Goal: Complete application form

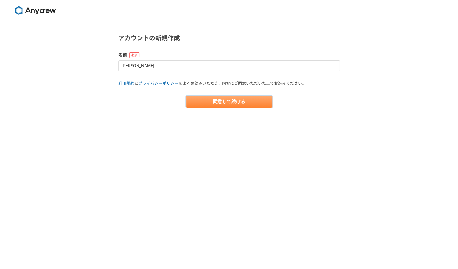
click at [231, 99] on button "同意して続ける" at bounding box center [229, 102] width 86 height 12
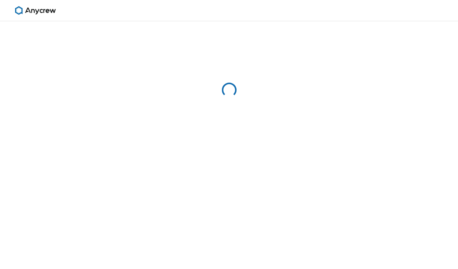
select select "13"
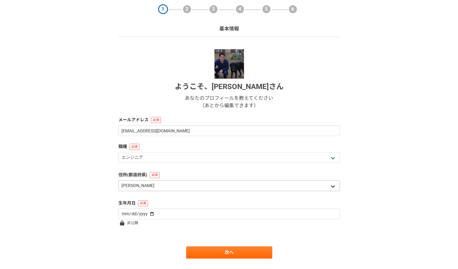
scroll to position [31, 0]
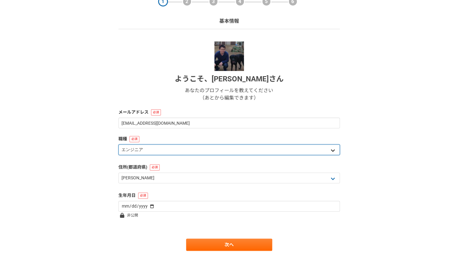
click at [232, 145] on select "エンジニア デザイナー ライター 営業 マーケティング 企画・事業開発 バックオフィス その他" at bounding box center [228, 149] width 221 height 11
select select "6"
click at [118, 144] on select "エンジニア デザイナー ライター 営業 マーケティング 企画・事業開発 バックオフィス その他" at bounding box center [228, 149] width 221 height 11
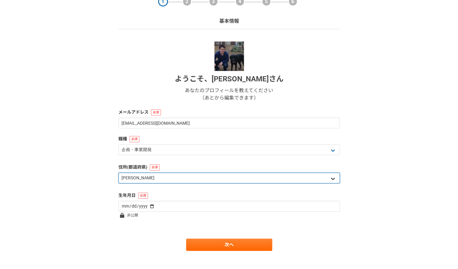
click at [223, 176] on select "北海道 [GEOGRAPHIC_DATA] [GEOGRAPHIC_DATA] [PERSON_NAME][GEOGRAPHIC_DATA] [PERSON_…" at bounding box center [228, 178] width 221 height 11
select select "14"
click at [118, 173] on select "北海道 [GEOGRAPHIC_DATA] [GEOGRAPHIC_DATA] [PERSON_NAME][GEOGRAPHIC_DATA] [PERSON_…" at bounding box center [228, 178] width 221 height 11
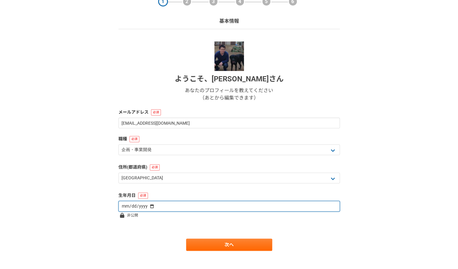
click at [214, 203] on input "date" at bounding box center [228, 206] width 221 height 11
click at [216, 208] on input "date" at bounding box center [228, 206] width 221 height 11
type input "[DATE]"
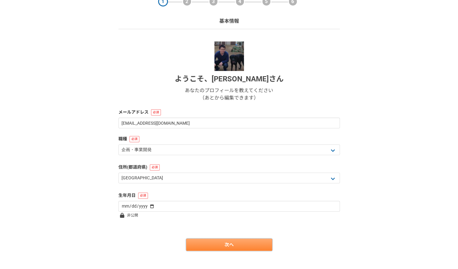
click at [196, 243] on link "次へ" at bounding box center [229, 245] width 86 height 12
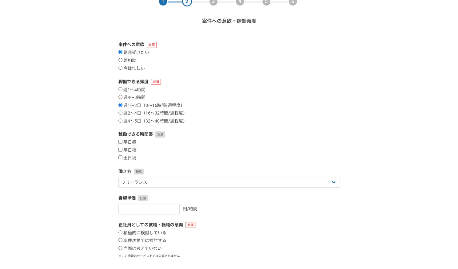
scroll to position [0, 0]
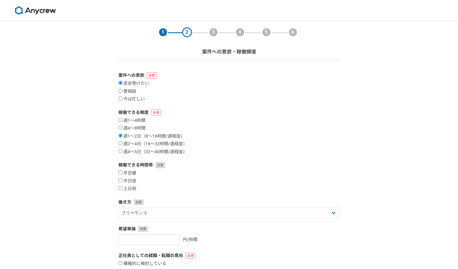
click at [121, 172] on input "平日昼" at bounding box center [120, 173] width 4 height 4
checkbox input "true"
click at [120, 179] on input "平日夜" at bounding box center [120, 181] width 4 height 4
checkbox input "true"
click at [119, 188] on input "土日祝" at bounding box center [120, 188] width 4 height 4
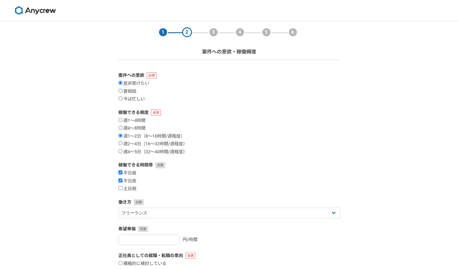
checkbox input "true"
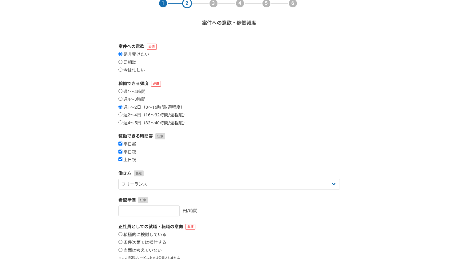
scroll to position [61, 0]
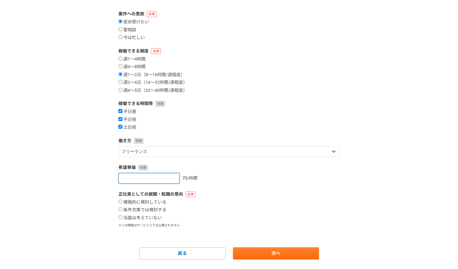
click at [158, 181] on input "number" at bounding box center [148, 178] width 61 height 11
type input "40000"
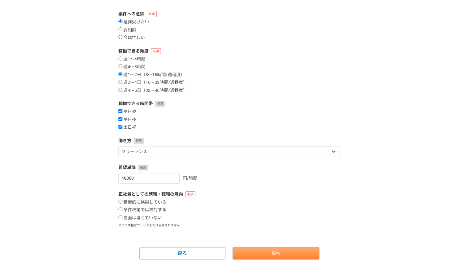
click at [267, 256] on link "次へ" at bounding box center [276, 253] width 86 height 12
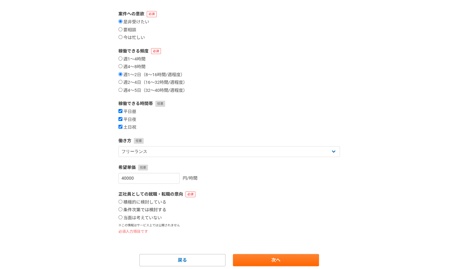
click at [150, 210] on label "条件次第では検討する" at bounding box center [142, 211] width 48 height 6
click at [122, 210] on input "条件次第では検討する" at bounding box center [120, 210] width 4 height 4
radio input "true"
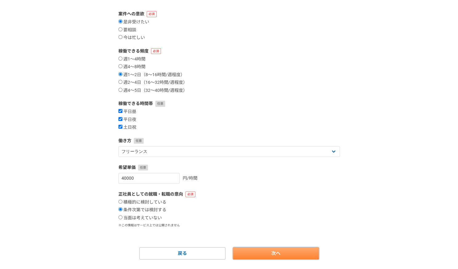
click at [258, 251] on link "次へ" at bounding box center [276, 253] width 86 height 12
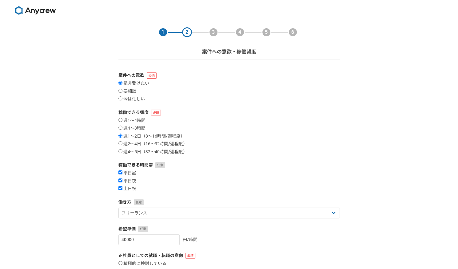
select select
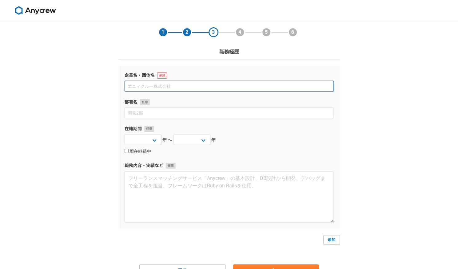
click at [196, 84] on input at bounding box center [229, 86] width 209 height 11
type input "i"
type input "い"
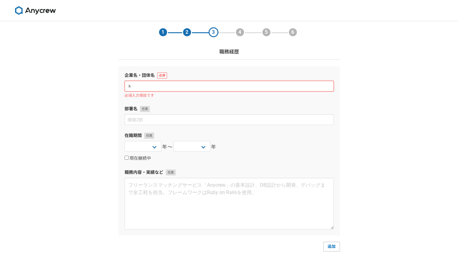
type input "か"
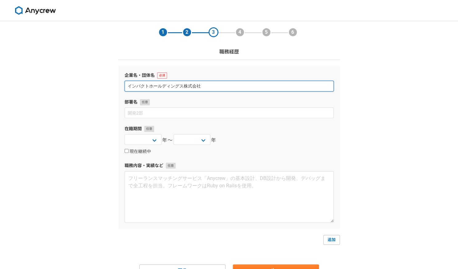
type input "インパクトホールディングス株式会社"
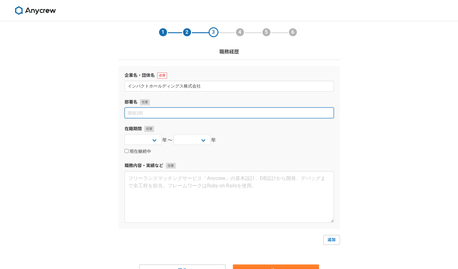
click at [199, 117] on input at bounding box center [229, 113] width 209 height 11
type input "経営企画本部"
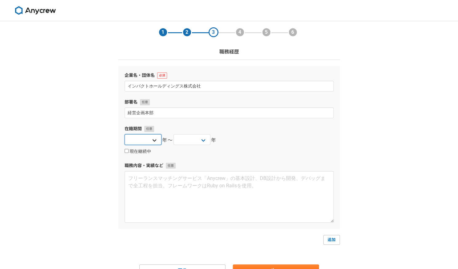
click at [156, 141] on select "[DATE] [DATE] [DATE] [DATE] [DATE] [DATE] [DATE] [DATE] [DATE] [DATE] [DATE] [D…" at bounding box center [143, 139] width 37 height 11
click at [125, 134] on select "[DATE] [DATE] [DATE] [DATE] [DATE] [DATE] [DATE] [DATE] [DATE] [DATE] [DATE] [D…" at bounding box center [143, 139] width 37 height 11
click at [154, 138] on select "[DATE] [DATE] [DATE] [DATE] [DATE] [DATE] [DATE] [DATE] [DATE] [DATE] [DATE] [D…" at bounding box center [143, 139] width 37 height 11
select select "2023"
click at [125, 134] on select "[DATE] [DATE] [DATE] [DATE] [DATE] [DATE] [DATE] [DATE] [DATE] [DATE] [DATE] [D…" at bounding box center [143, 139] width 37 height 11
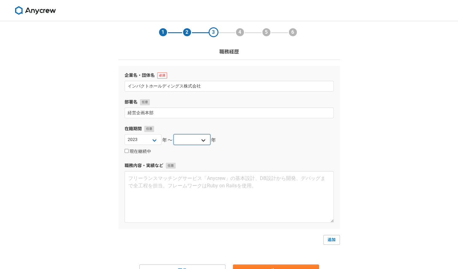
click at [204, 137] on select "[DATE] [DATE] [DATE] [DATE] [DATE] [DATE] [DATE] [DATE] [DATE] [DATE] [DATE] [D…" at bounding box center [191, 139] width 37 height 11
click at [141, 152] on label "現在継続中" at bounding box center [138, 152] width 26 height 6
click at [129, 152] on input "現在継続中" at bounding box center [127, 151] width 4 height 4
checkbox input "true"
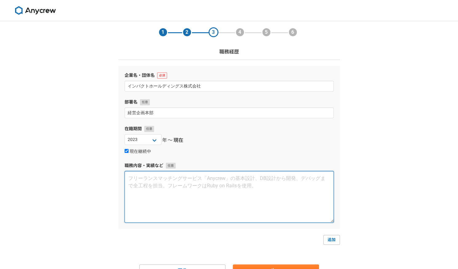
click at [180, 194] on textarea at bounding box center [229, 197] width 209 height 52
paste textarea " IPOを視野に上場企業として果たすべき経営管理体制の構築  再上場に向けた経営戦略の再構築  全社の成長ストーリの構築  HD傘下に11社ある子会社…"
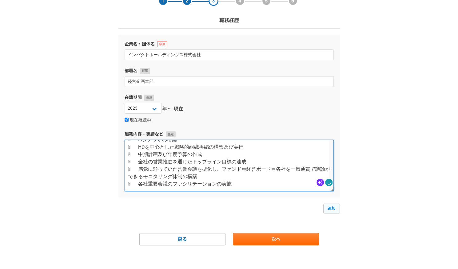
scroll to position [32, 0]
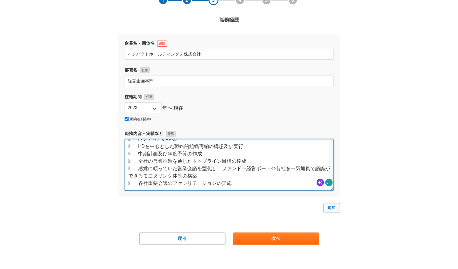
type textarea " IPOを視野に上場企業として果たすべき経営管理体制の構築  再上場に向けた経営戦略の再構築  全社の成長ストーリの構築  HD傘下に11社ある子会社…"
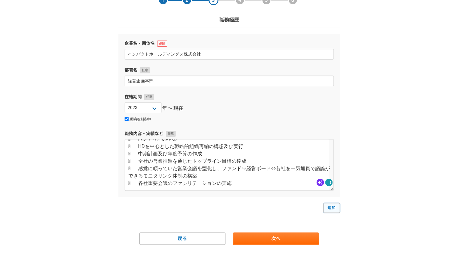
click at [332, 208] on link "追加" at bounding box center [331, 208] width 17 height 10
select select
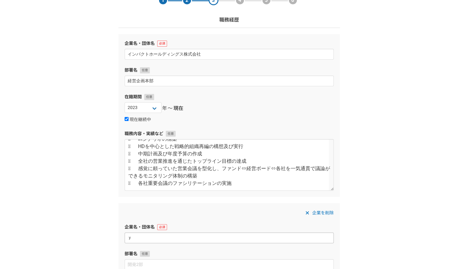
type input "や"
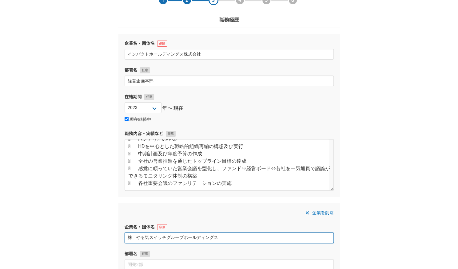
click at [137, 238] on input "株　やる気スイッチグループホールディングス" at bounding box center [229, 238] width 209 height 11
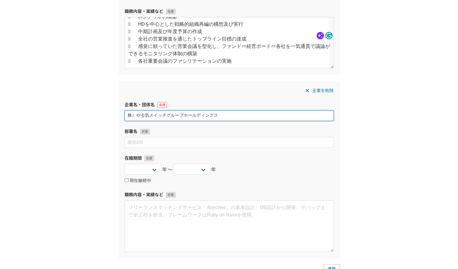
scroll to position [186, 0]
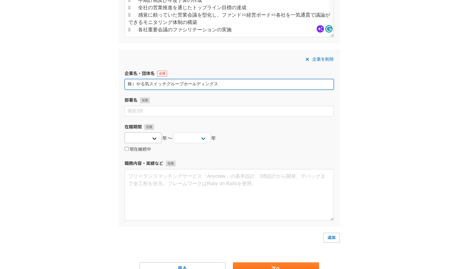
type input "株）やる気スイッチグループホールディングス"
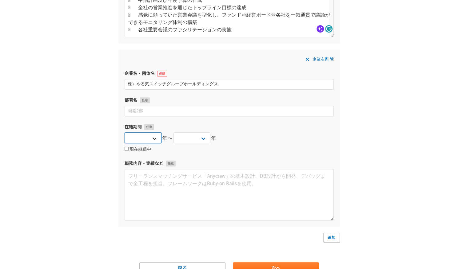
click at [157, 140] on select "[DATE] [DATE] [DATE] [DATE] [DATE] [DATE] [DATE] [DATE] [DATE] [DATE] [DATE] [D…" at bounding box center [143, 138] width 37 height 11
select select "2019"
click at [125, 133] on select "[DATE] [DATE] [DATE] [DATE] [DATE] [DATE] [DATE] [DATE] [DATE] [DATE] [DATE] [D…" at bounding box center [143, 138] width 37 height 11
click at [204, 138] on select "[DATE] [DATE] [DATE] [DATE] [DATE] [DATE] [DATE] [DATE] [DATE] [DATE] [DATE] [D…" at bounding box center [191, 138] width 37 height 11
select select "2022"
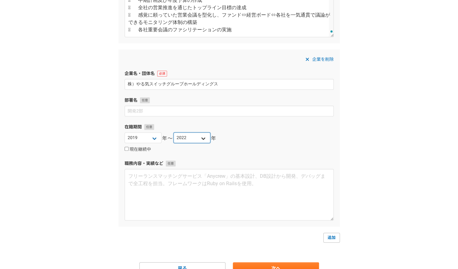
click at [173, 133] on select "[DATE] [DATE] [DATE] [DATE] [DATE] [DATE] [DATE] [DATE] [DATE] [DATE] [DATE] [D…" at bounding box center [191, 138] width 37 height 11
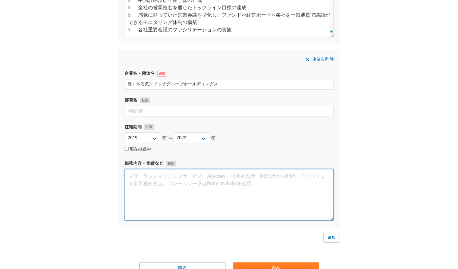
click at [200, 198] on textarea at bounding box center [229, 195] width 209 height 52
paste textarea " 0715l7i～　dolorsi（ametco04a） 【el】  SEDdoeiusmodtemporincididunt（utlab/ETDOlo、…"
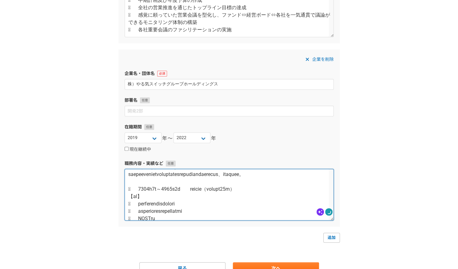
scroll to position [317, 0]
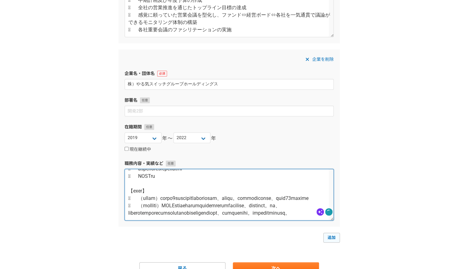
type textarea " 0715l7i～　dolorsi（ametco04a） 【el】  SEDdoeiusmodtemporincididunt（utlab/ETDOlo、…"
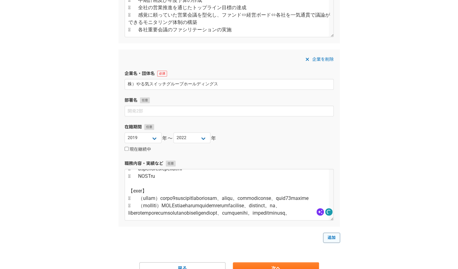
click at [328, 239] on link "追加" at bounding box center [331, 238] width 17 height 10
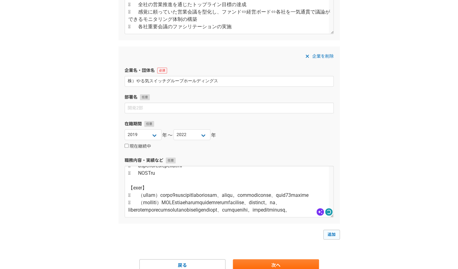
select select
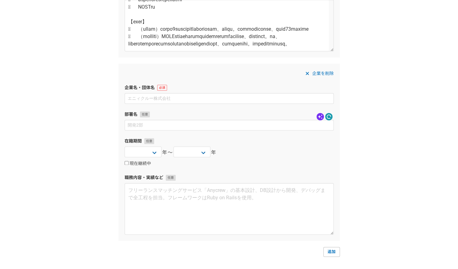
scroll to position [373, 0]
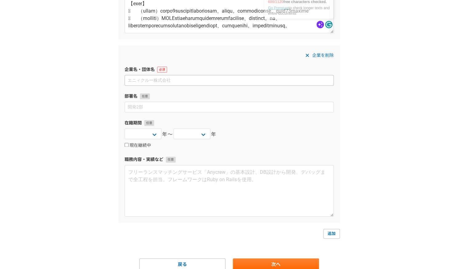
click at [196, 81] on input at bounding box center [229, 80] width 209 height 11
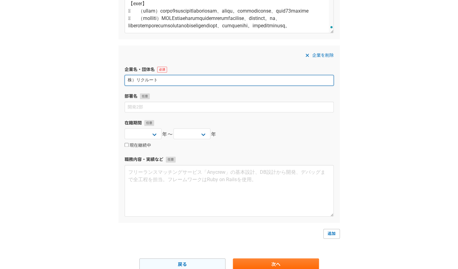
type input "株）リクルート"
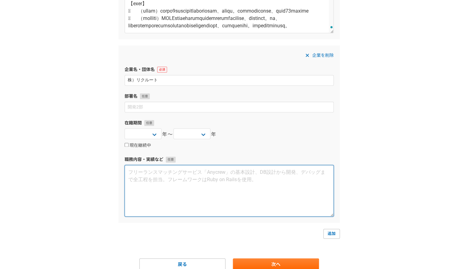
click at [203, 175] on textarea at bounding box center [229, 191] width 209 height 52
paste textarea "448l99i～5037d03s：ametcon　adipis（elitse361d） 【ei】  temporincididunt（5utl22etdol…"
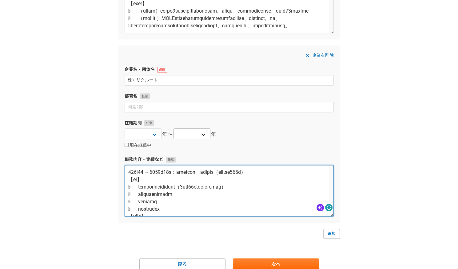
scroll to position [151, 0]
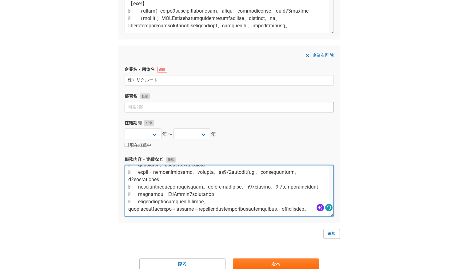
type textarea "448l99i～5037d03s：ametcon　adipis（elitse361d） 【ei】  temporincididunt（5utl22etdol…"
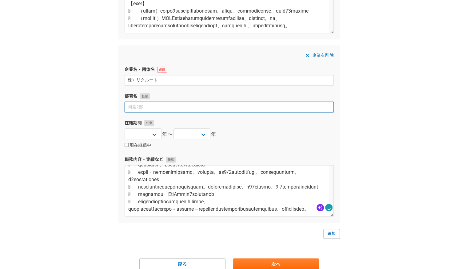
click at [176, 106] on input at bounding box center [229, 107] width 209 height 11
type input "事業企画部"
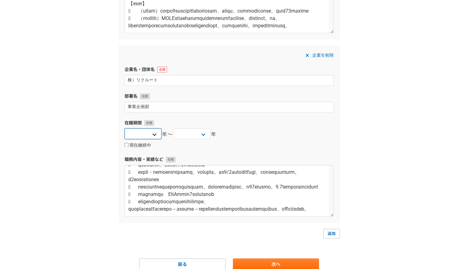
click at [152, 134] on select "[DATE] [DATE] [DATE] [DATE] [DATE] [DATE] [DATE] [DATE] [DATE] [DATE] [DATE] [D…" at bounding box center [143, 134] width 37 height 11
select select "2013"
click at [125, 129] on select "[DATE] [DATE] [DATE] [DATE] [DATE] [DATE] [DATE] [DATE] [DATE] [DATE] [DATE] [D…" at bounding box center [143, 134] width 37 height 11
click at [200, 134] on select "[DATE] [DATE] [DATE] [DATE] [DATE] [DATE] [DATE] [DATE] [DATE] [DATE] [DATE] [D…" at bounding box center [191, 134] width 37 height 11
select select "2018"
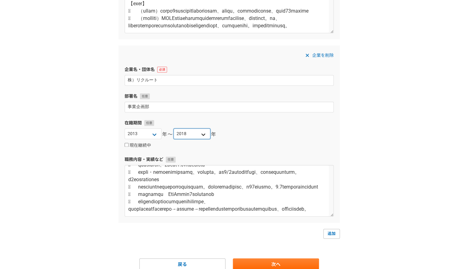
click at [173, 129] on select "[DATE] [DATE] [DATE] [DATE] [DATE] [DATE] [DATE] [DATE] [DATE] [DATE] [DATE] [D…" at bounding box center [191, 134] width 37 height 11
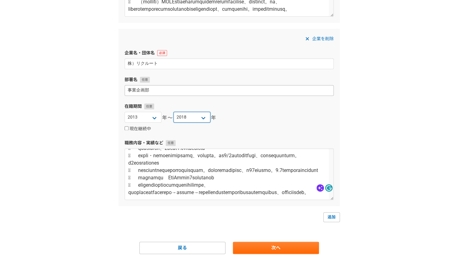
scroll to position [398, 0]
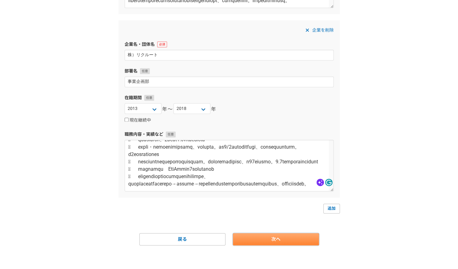
click at [290, 235] on link "次へ" at bounding box center [276, 239] width 86 height 12
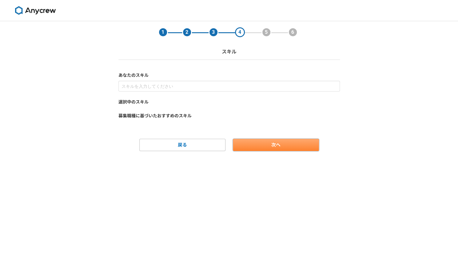
scroll to position [0, 0]
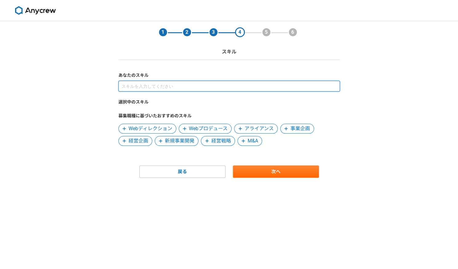
click at [194, 84] on input at bounding box center [228, 86] width 221 height 11
click at [287, 87] on input "経営企画（経営戦略・事業戦略・KPI設計/モニタリング　営業戦略）及び経営管理全般" at bounding box center [228, 86] width 221 height 11
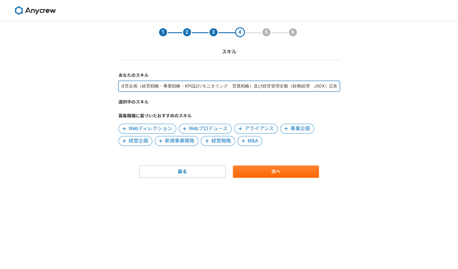
scroll to position [0, 4]
type input "経営企画（経営戦略・事業戦略・KPI設計/モニタリング　営業戦略）及び経営管理全般（財務経理　JSOX）広報IR"
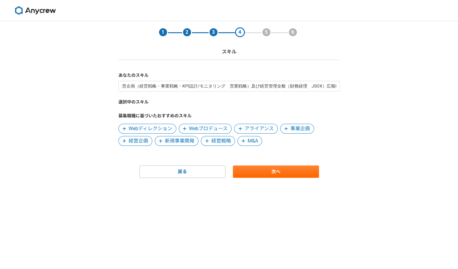
scroll to position [0, 0]
click at [143, 140] on span "経営企画" at bounding box center [139, 140] width 20 height 7
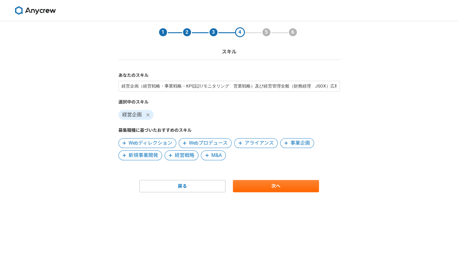
click at [297, 142] on span "事業企画" at bounding box center [300, 143] width 20 height 7
click at [140, 153] on span "経営戦略" at bounding box center [139, 155] width 20 height 7
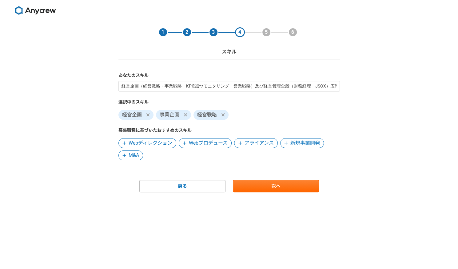
click at [129, 156] on span "M&A" at bounding box center [134, 155] width 10 height 7
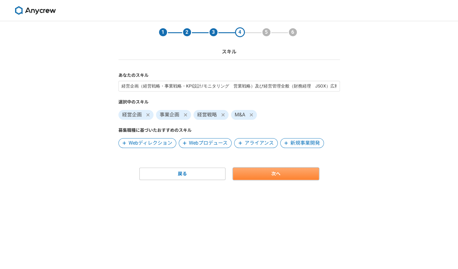
click at [259, 176] on link "次へ" at bounding box center [276, 174] width 86 height 12
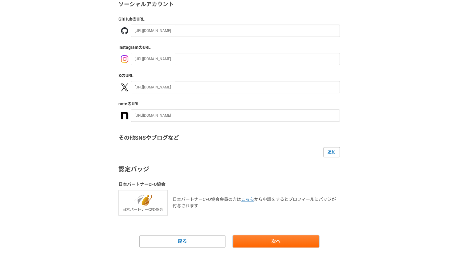
scroll to position [68, 0]
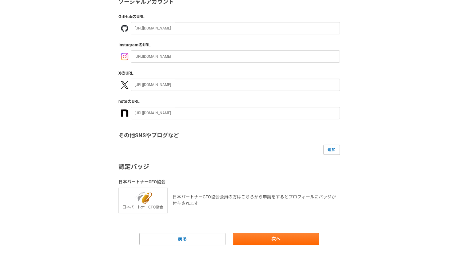
click at [249, 199] on link "こちら" at bounding box center [247, 197] width 13 height 5
click at [279, 240] on link "次へ" at bounding box center [276, 239] width 86 height 12
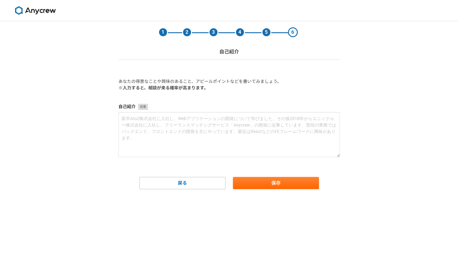
scroll to position [0, 0]
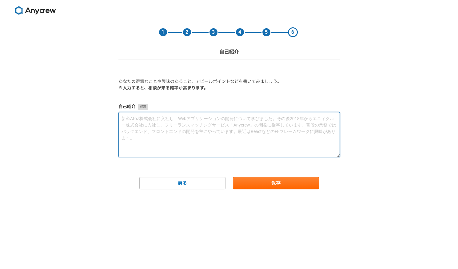
click at [234, 139] on textarea at bounding box center [228, 134] width 221 height 45
paste textarea "448l99i～5037d03s：ametcon　adipis（elitse361d） 【ei】  temporincididunt（5utl22etdol…"
type textarea "448l99i～5037d03s：ametcon　adipis（elitse361d） 【ei】  temporincididunt（5utl22etdol…"
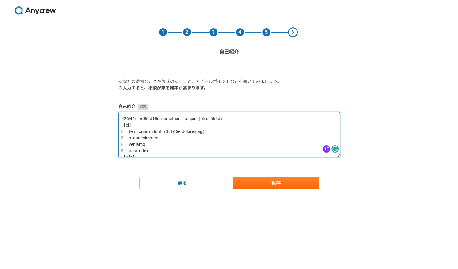
click at [136, 127] on textarea at bounding box center [228, 134] width 221 height 45
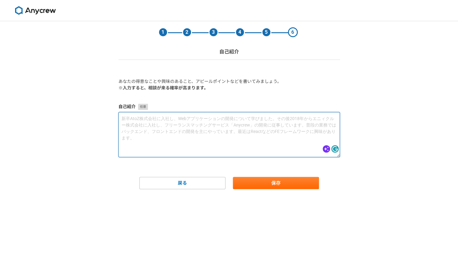
click at [172, 123] on textarea at bounding box center [228, 134] width 221 height 45
type textarea "し"
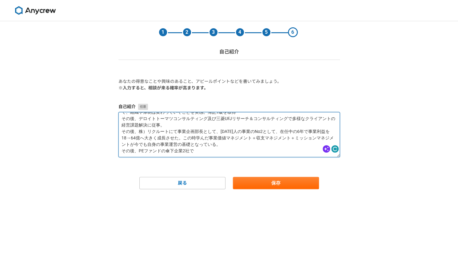
scroll to position [16, 0]
paste textarea "・PEファンド傘下の広告会社の執行役員経営企画本部長として、FP&Aの基盤構築及び経営戦略及び営業戦略の立案及び全社の実行推進を主導（現職） ・PEファンド傘…"
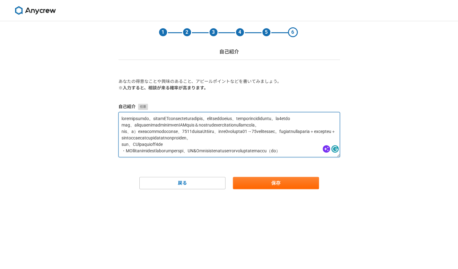
scroll to position [31, 0]
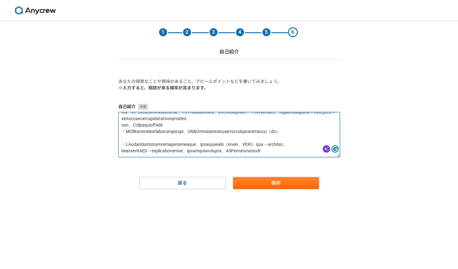
click at [202, 133] on textarea at bounding box center [228, 134] width 221 height 45
drag, startPoint x: 206, startPoint y: 120, endPoint x: 111, endPoint y: 144, distance: 98.3
click at [111, 144] on div "1 2 3 4 5 6 自己紹介 あなたの得意なことや興味のあること、アピールポイントなどを書いてみましょう。 ※入力すると、相談が来る確率が高まります。 自…" at bounding box center [229, 145] width 458 height 248
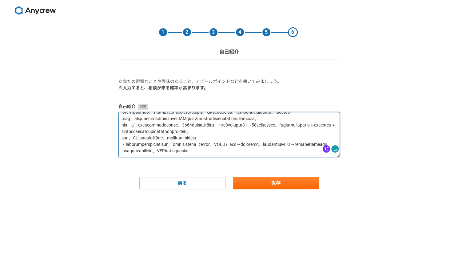
click at [220, 155] on textarea at bounding box center [228, 134] width 221 height 45
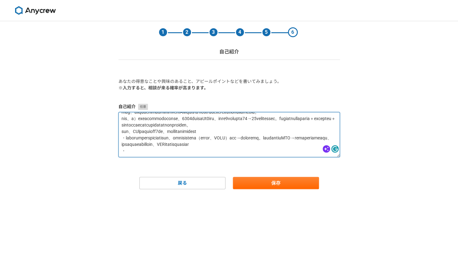
paste textarea "・PEファンド傘下の広告会社の執行役員経営企画本部長として、FP&Aの基盤構築及び経営戦略及び営業戦略の立案及び全社の実行推進を主導（現職）"
click at [128, 148] on textarea at bounding box center [228, 134] width 221 height 45
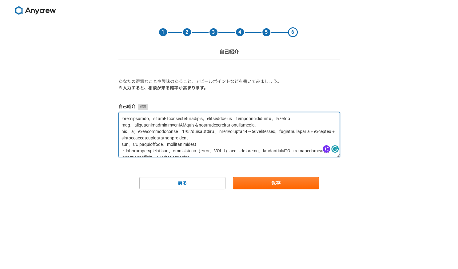
click at [122, 119] on textarea at bounding box center [228, 134] width 221 height 45
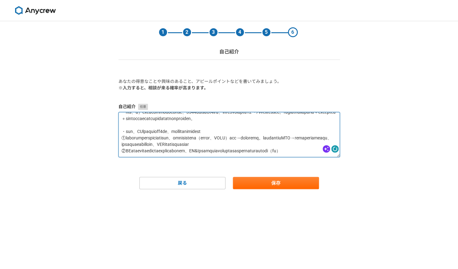
click at [211, 145] on textarea at bounding box center [228, 134] width 221 height 45
type textarea "・loremipsumdo。sitamETconsecteturadipis。elitseddoeius、temporincididuntu。la1etdo …"
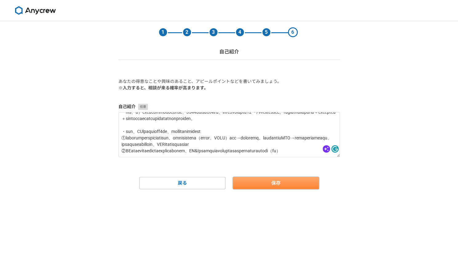
click at [259, 180] on button "保存" at bounding box center [276, 183] width 86 height 12
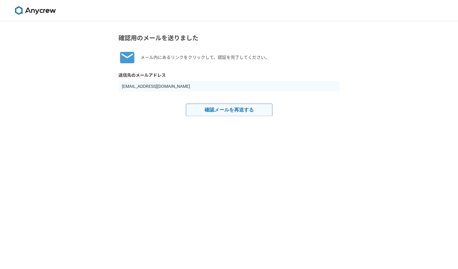
click at [234, 112] on button "確認メールを再送する" at bounding box center [229, 110] width 86 height 12
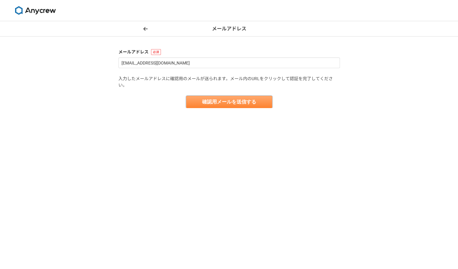
click at [212, 100] on button "確認用メールを送信する" at bounding box center [229, 102] width 86 height 12
